Goal: Information Seeking & Learning: Learn about a topic

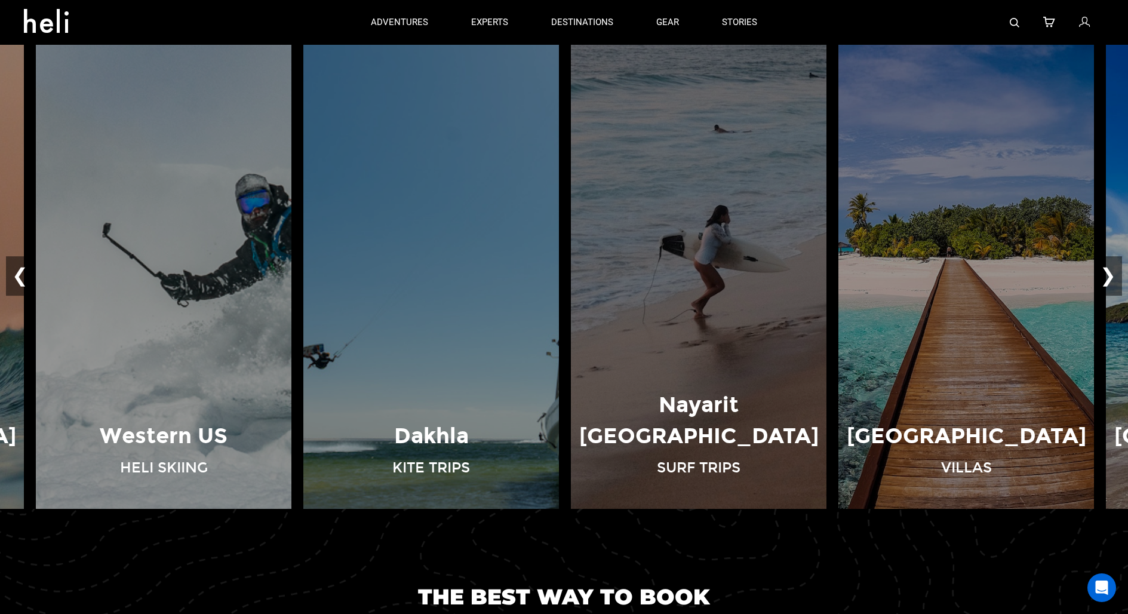
scroll to position [912, 0]
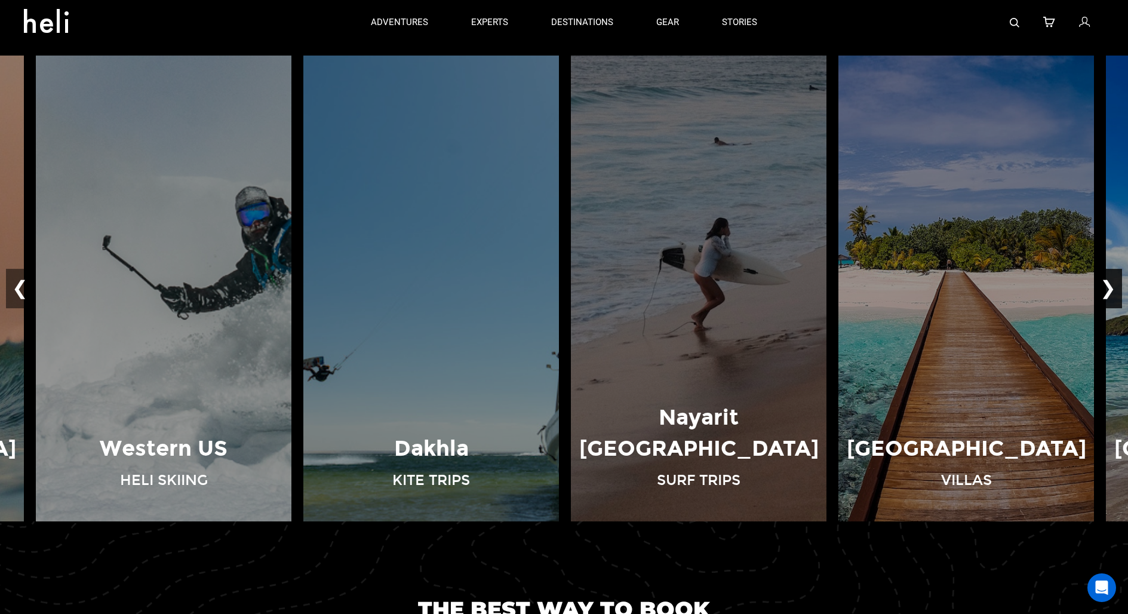
click at [1112, 287] on button "❯" at bounding box center [1108, 288] width 28 height 39
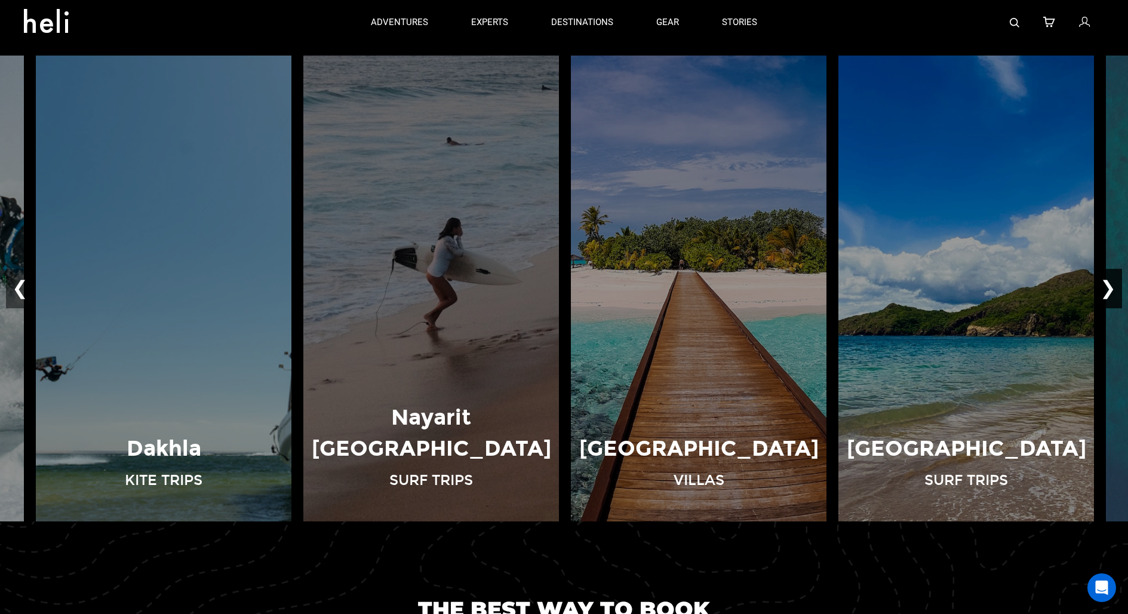
click at [1112, 287] on button "❯" at bounding box center [1108, 288] width 28 height 39
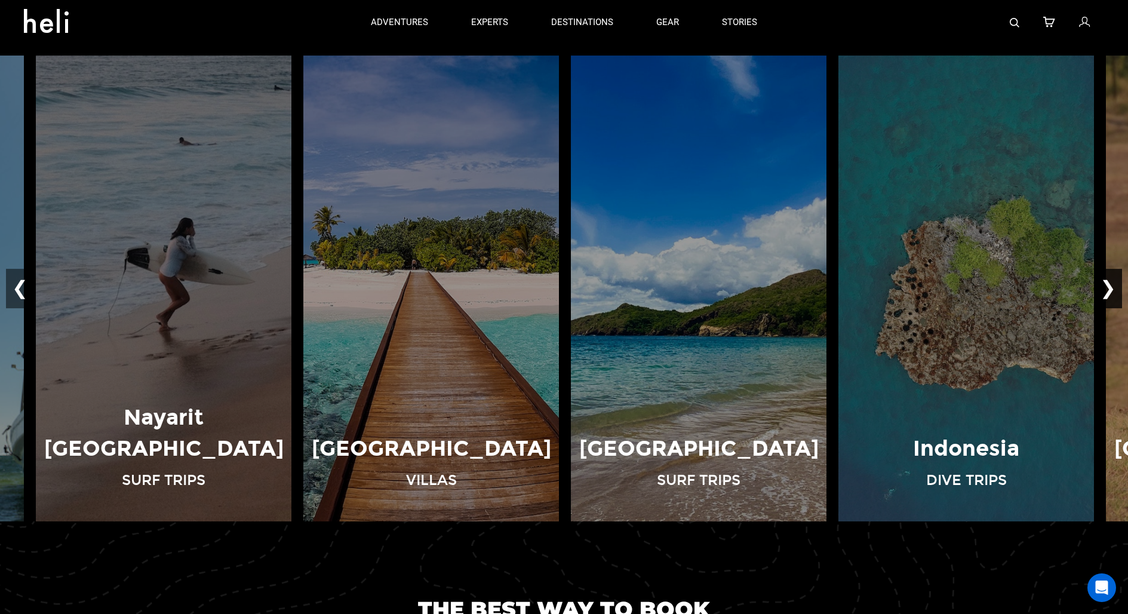
click at [1112, 284] on button "❯" at bounding box center [1108, 288] width 28 height 39
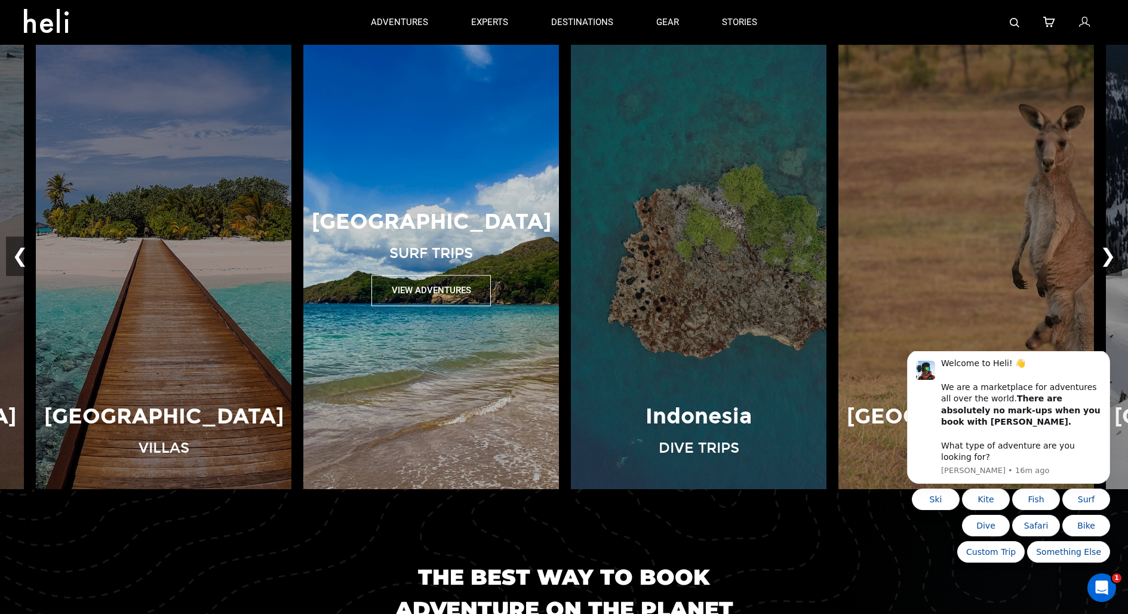
scroll to position [916, 0]
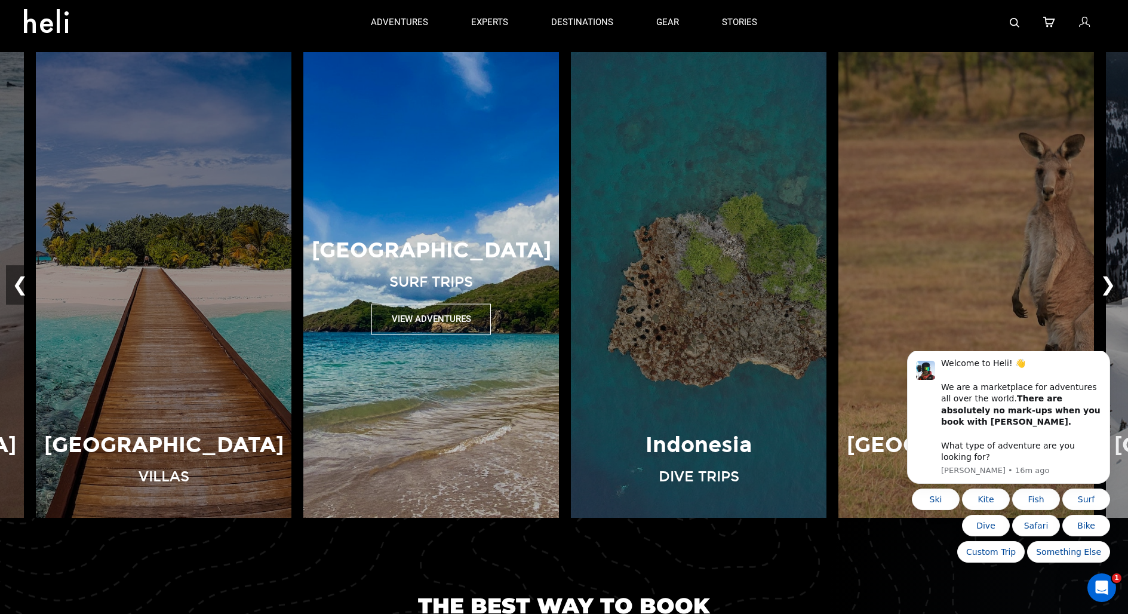
click at [426, 314] on button "View Adventures" at bounding box center [431, 319] width 119 height 30
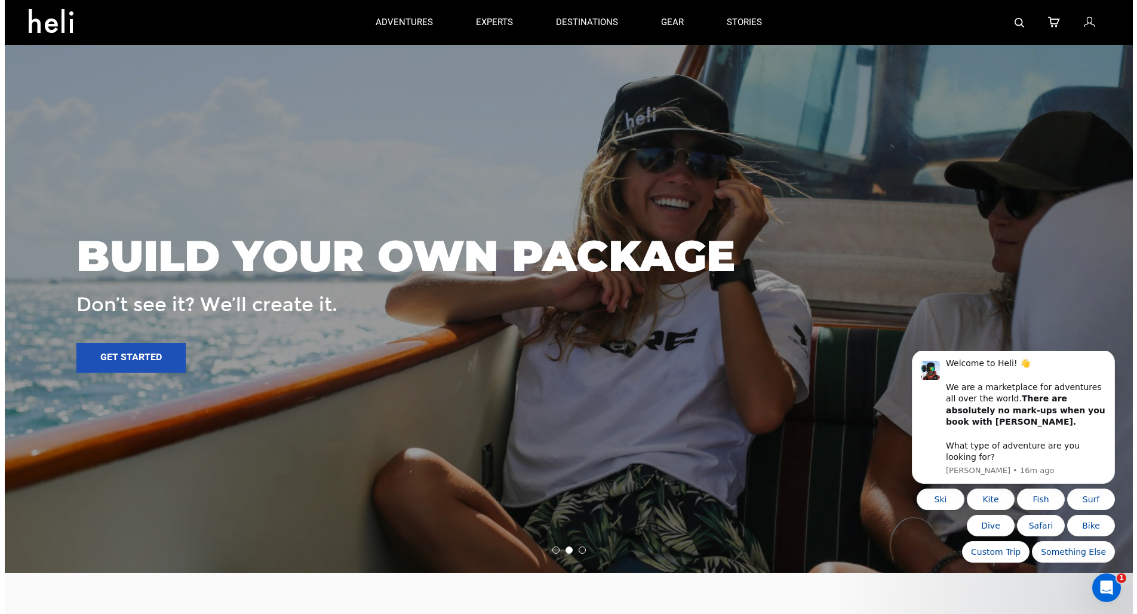
scroll to position [2208, 0]
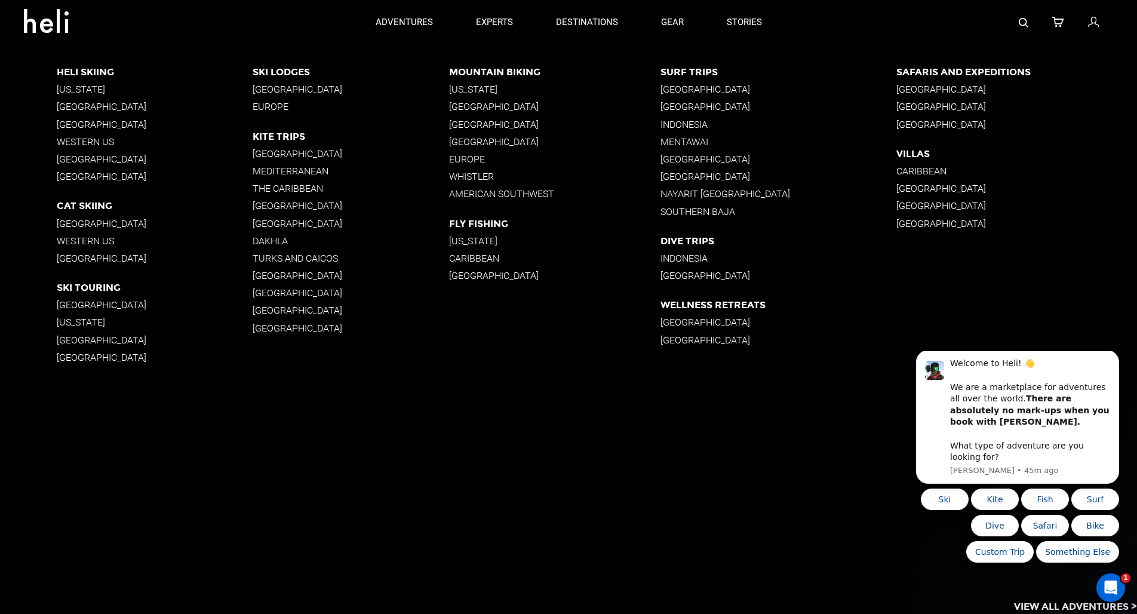
click at [471, 242] on p "[US_STATE]" at bounding box center [554, 240] width 211 height 11
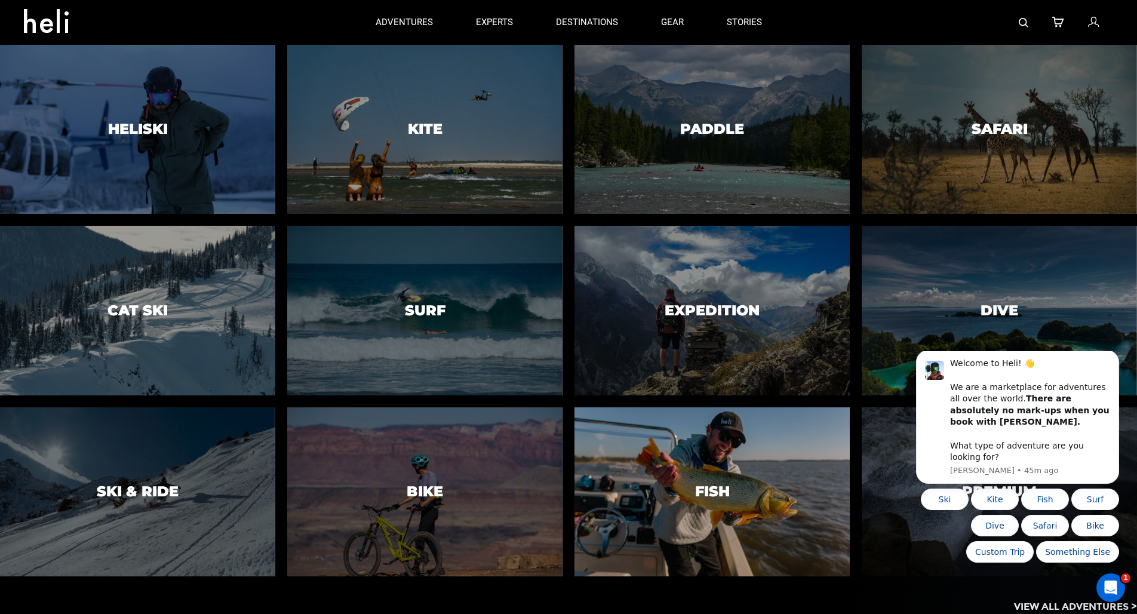
click at [664, 463] on div at bounding box center [712, 492] width 281 height 173
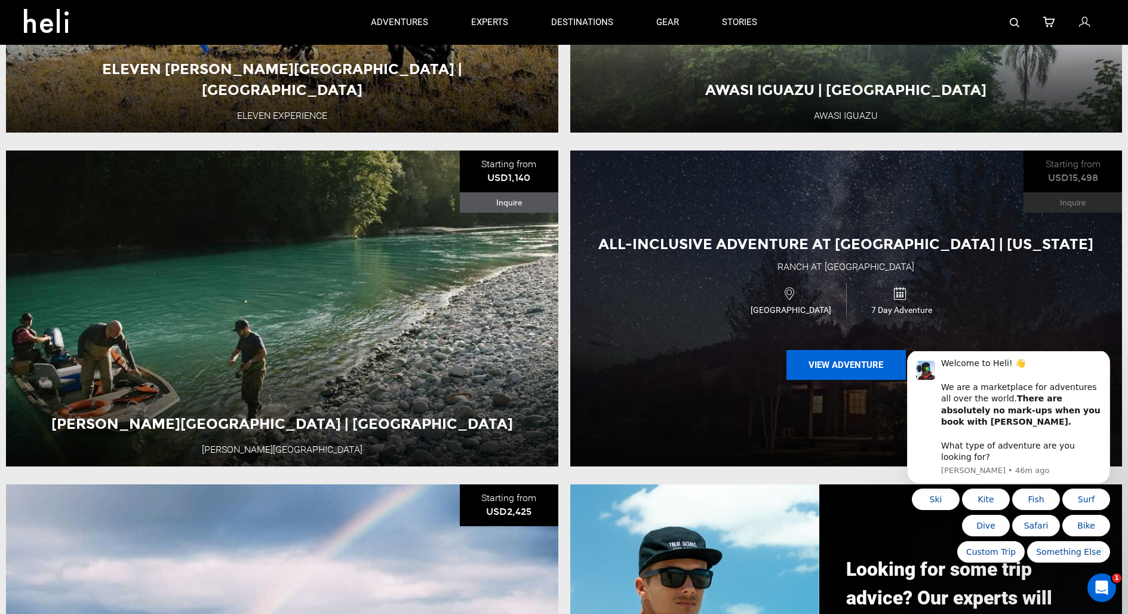
scroll to position [1140, 0]
